Goal: Obtain resource: Download file/media

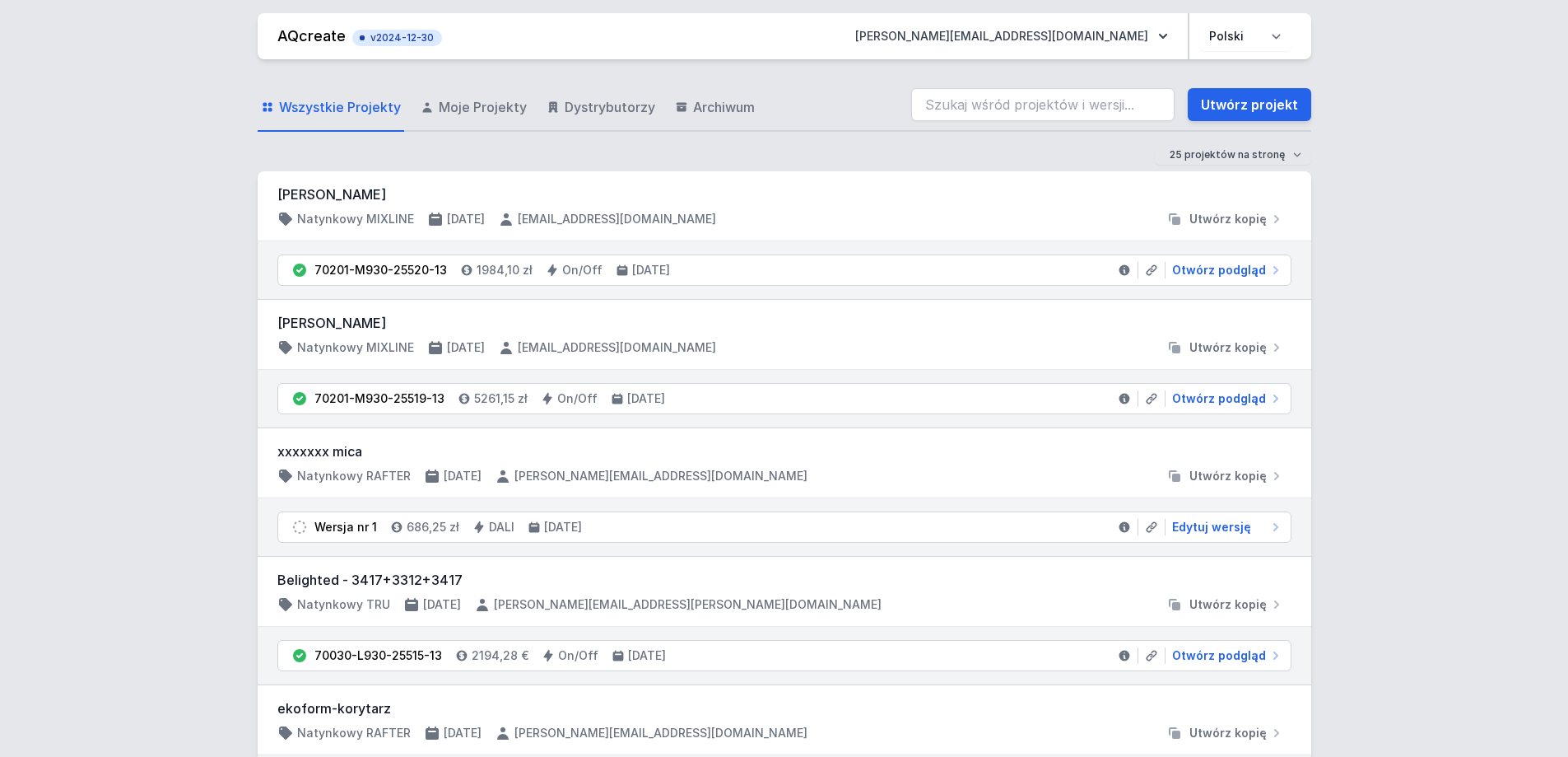
click at [992, 82] on div "Wszystkie Projekty Moje Projekty Dystrybutorzy Archiwum Utwórz projekt" at bounding box center [785, 105] width 1054 height 52
click at [1000, 99] on input "search" at bounding box center [1043, 105] width 264 height 33
paste input "70201-M940-25499-12"
type input "70201-M940-25499-12"
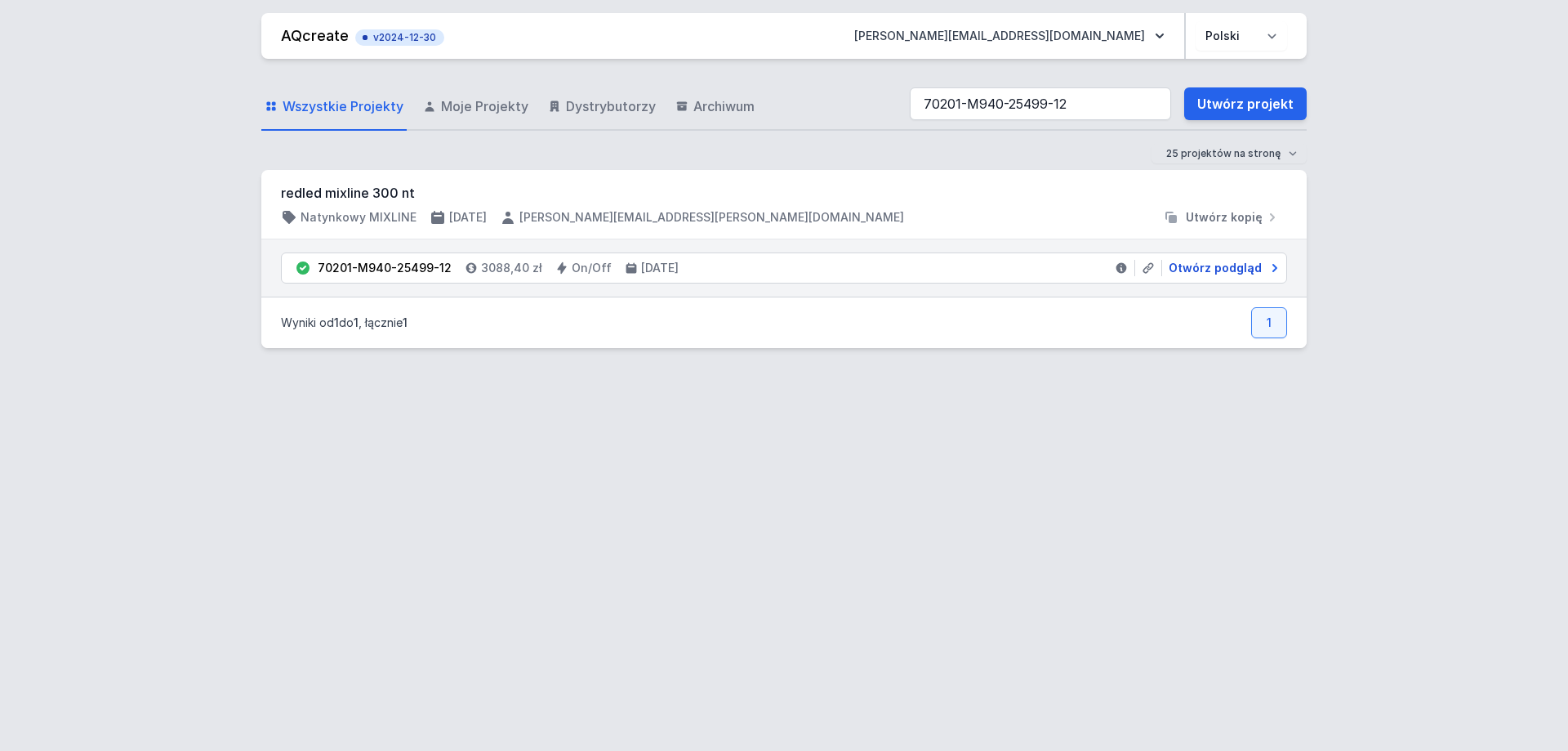
click at [1228, 268] on span "Otwórz podgląd" at bounding box center [1215, 268] width 93 height 17
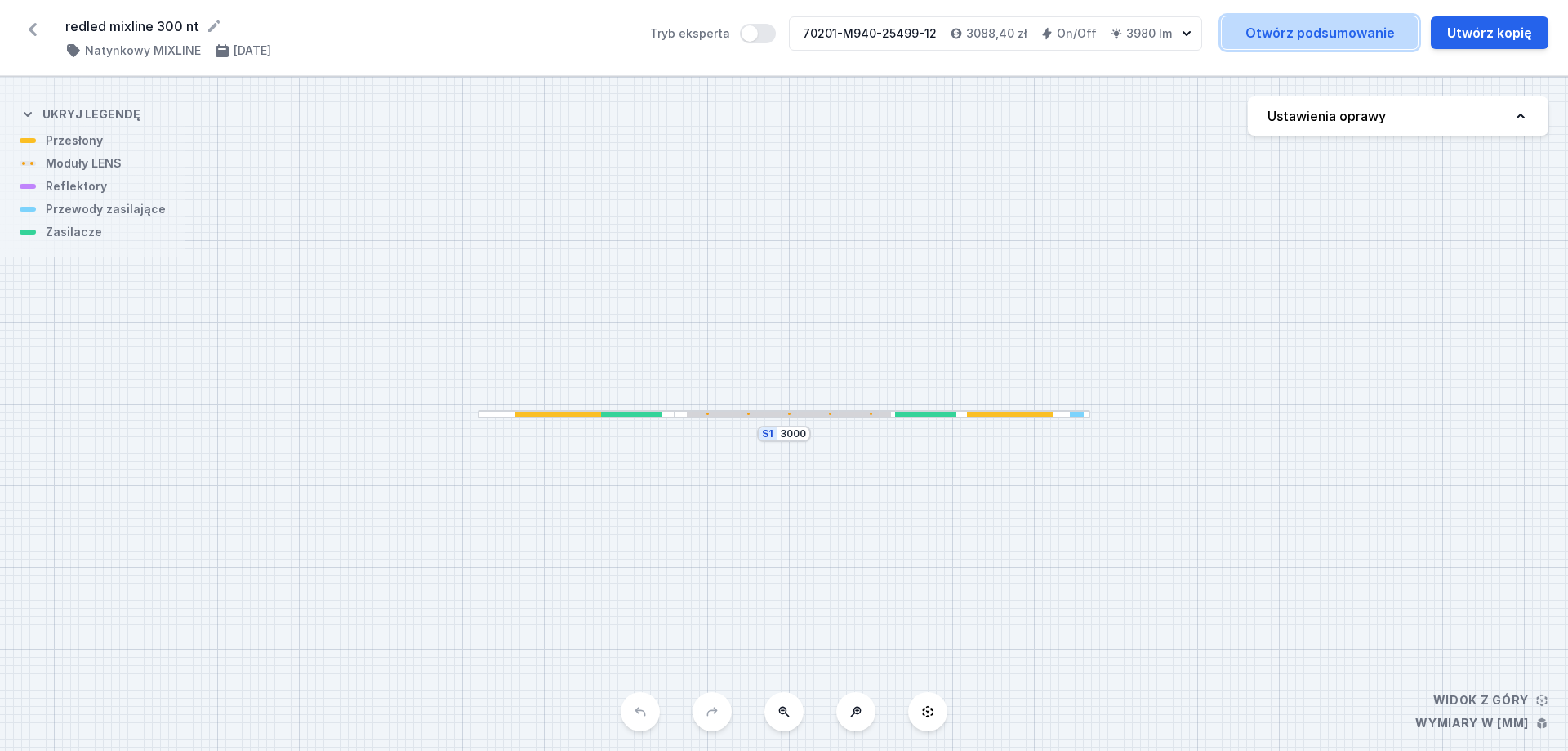
click at [1325, 46] on link "Otwórz podsumowanie" at bounding box center [1320, 33] width 196 height 33
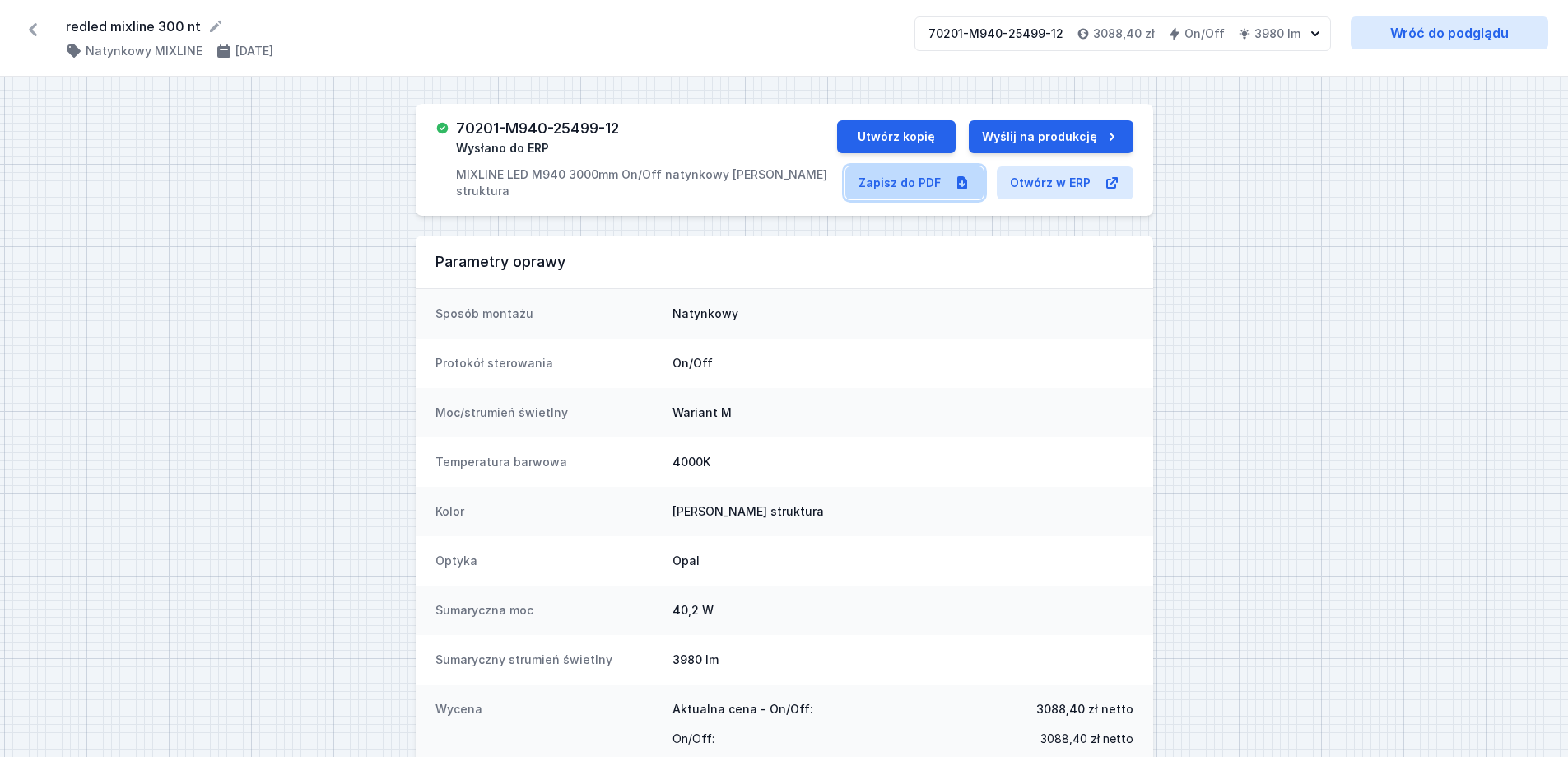
click at [898, 174] on link "Zapisz do PDF" at bounding box center [915, 183] width 138 height 33
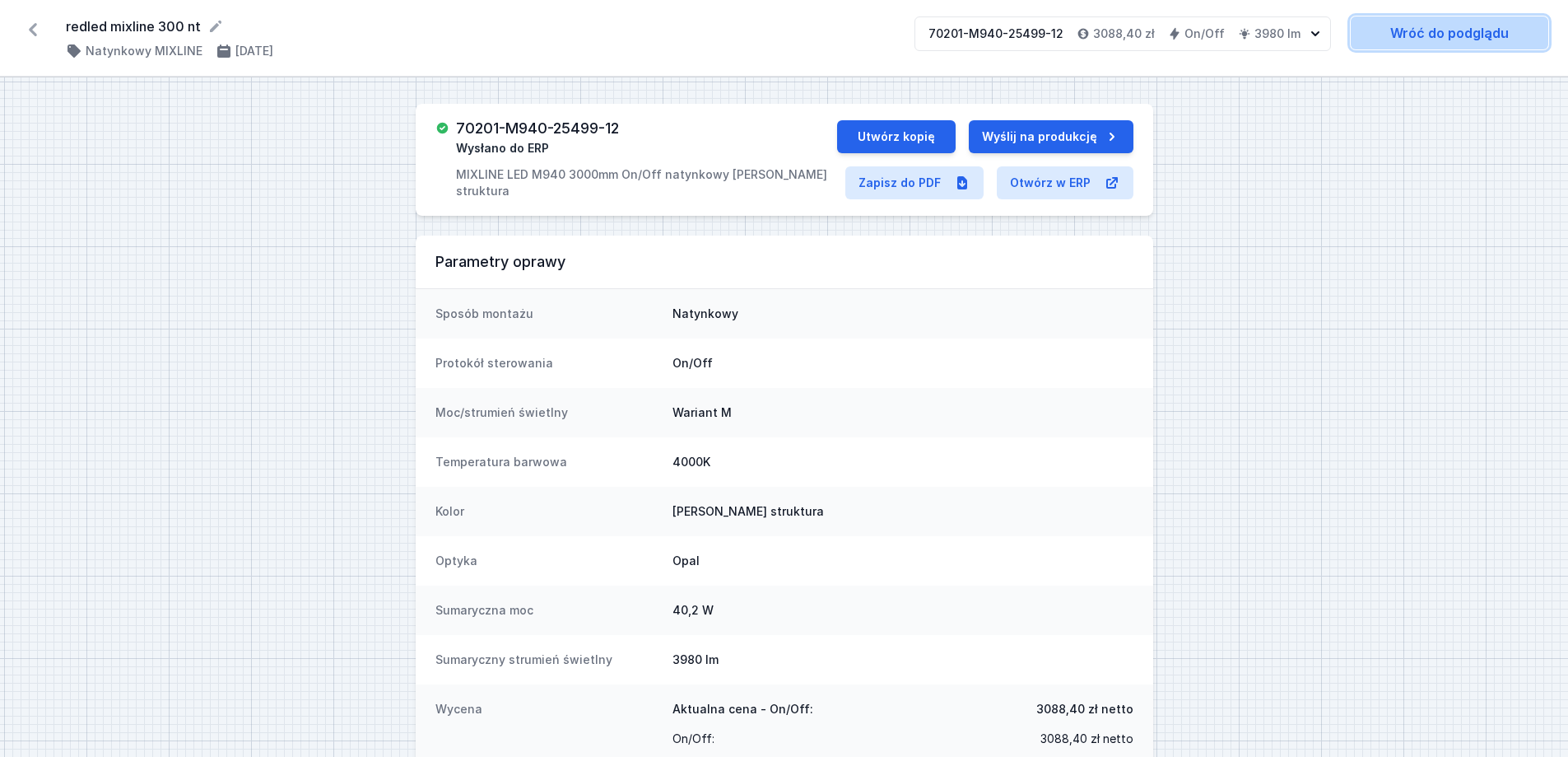
click at [1486, 23] on link "Wróć do podglądu" at bounding box center [1450, 33] width 198 height 33
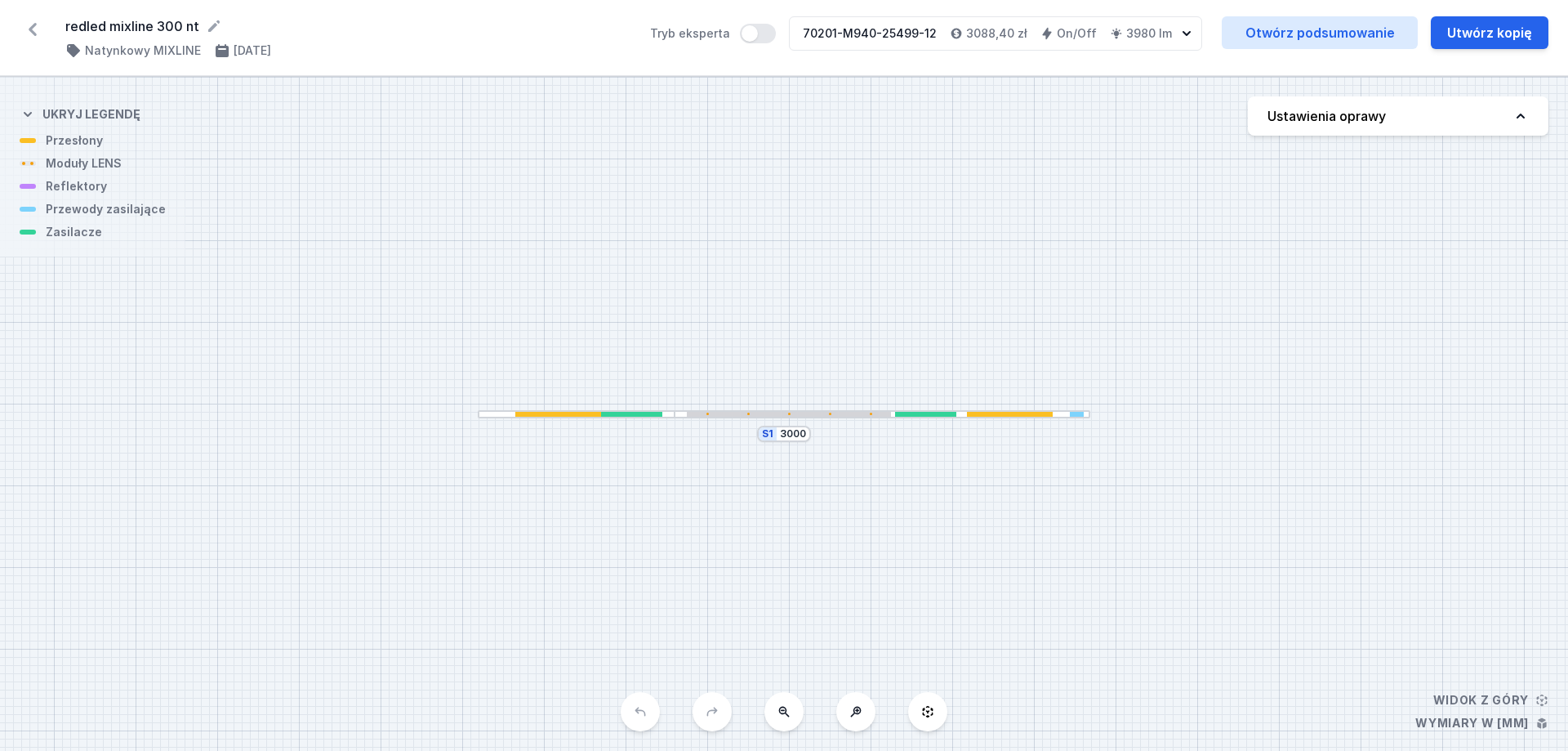
click at [890, 417] on div at bounding box center [883, 414] width 416 height 9
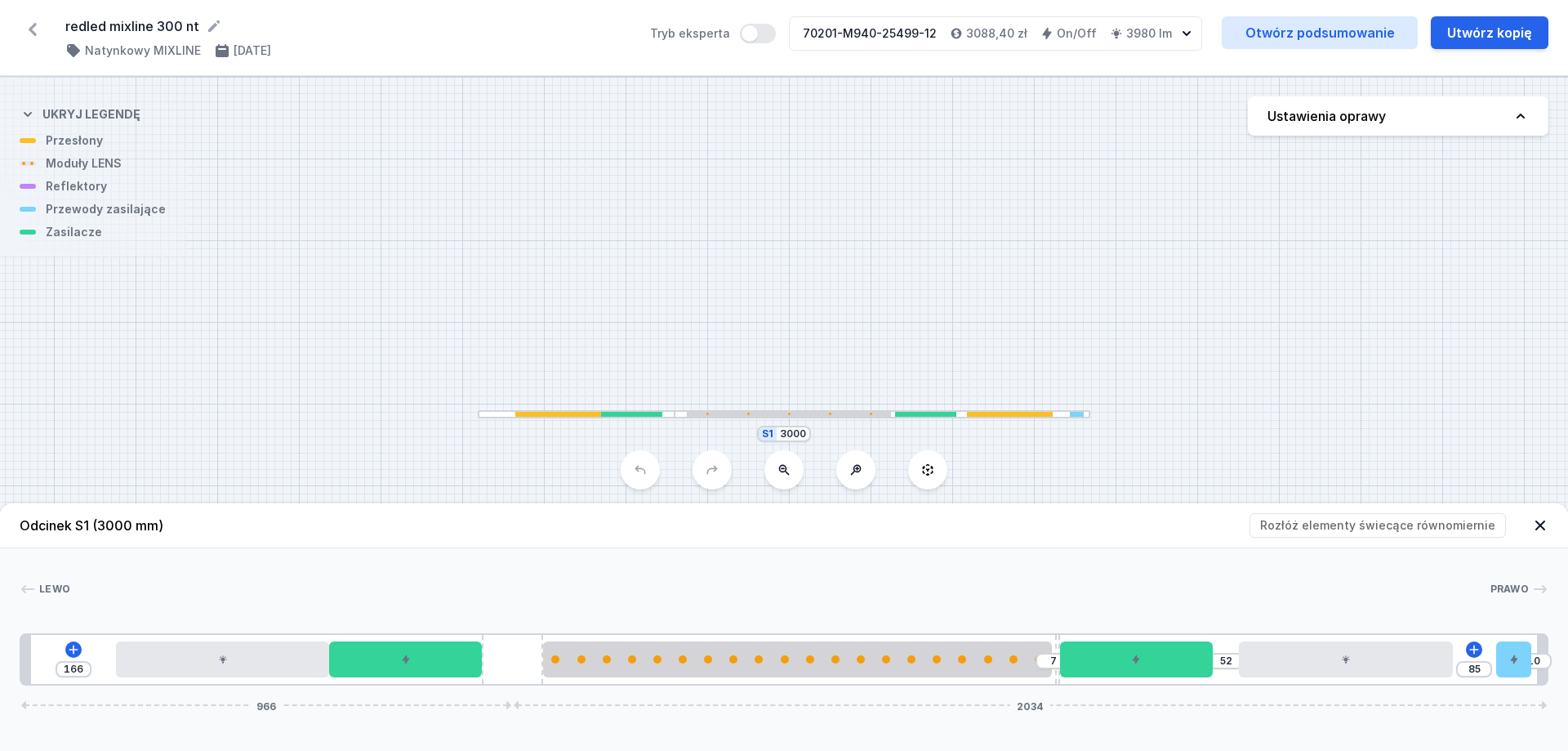
click at [1164, 526] on header "Odcinek S1 (3000 mm) Rozłóż elementy świecące równomiernie" at bounding box center [784, 526] width 1568 height 45
